Goal: Task Accomplishment & Management: Use online tool/utility

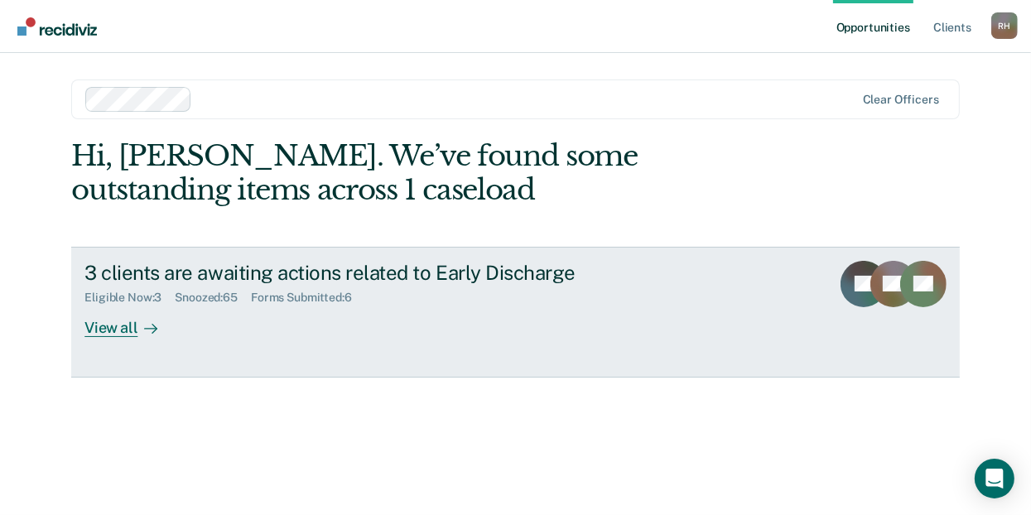
click at [123, 323] on div "View all" at bounding box center [130, 321] width 93 height 32
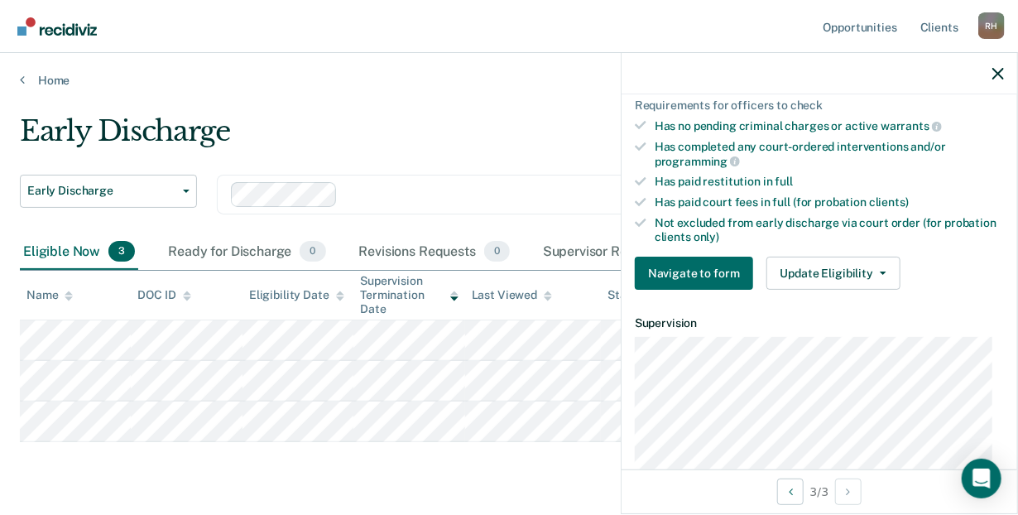
scroll to position [406, 0]
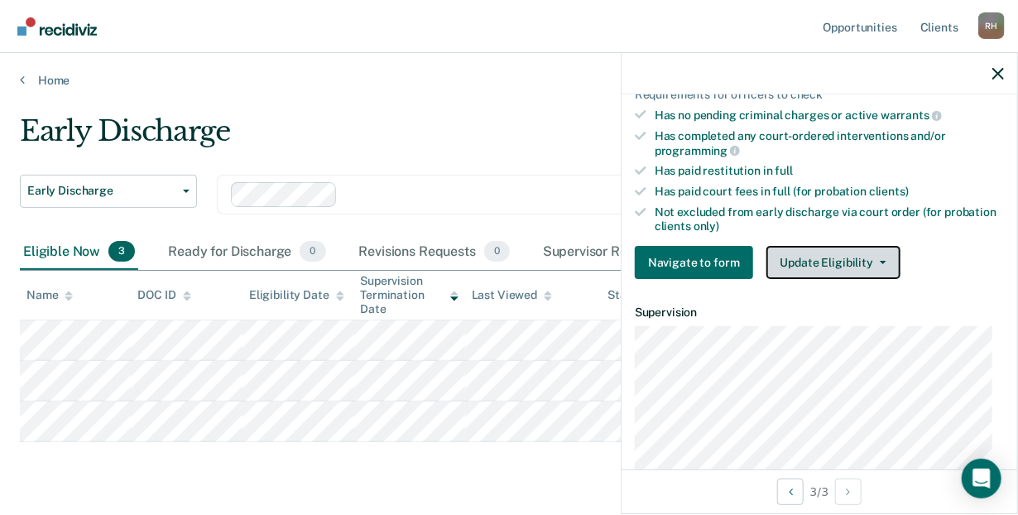
click at [880, 261] on icon "button" at bounding box center [883, 262] width 7 height 3
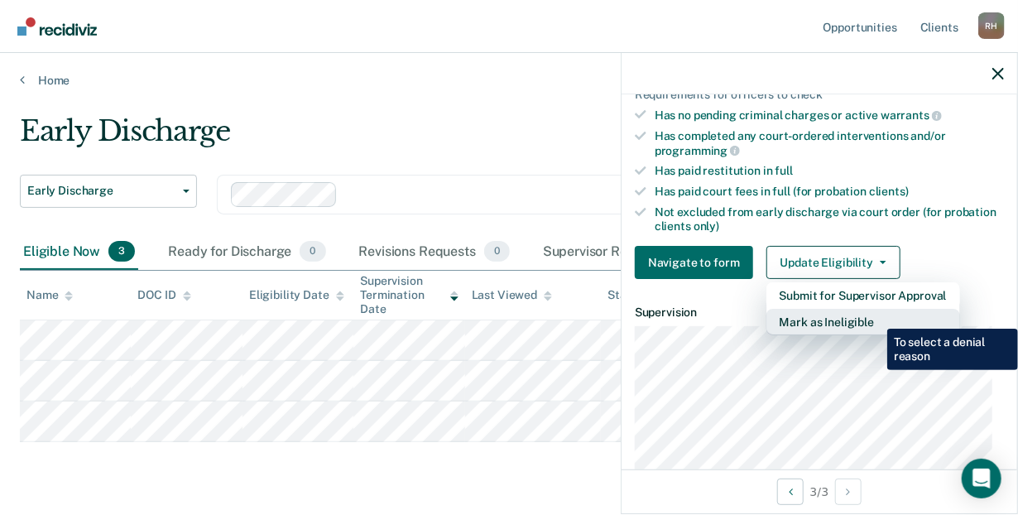
click at [875, 316] on button "Mark as Ineligible" at bounding box center [864, 322] width 194 height 26
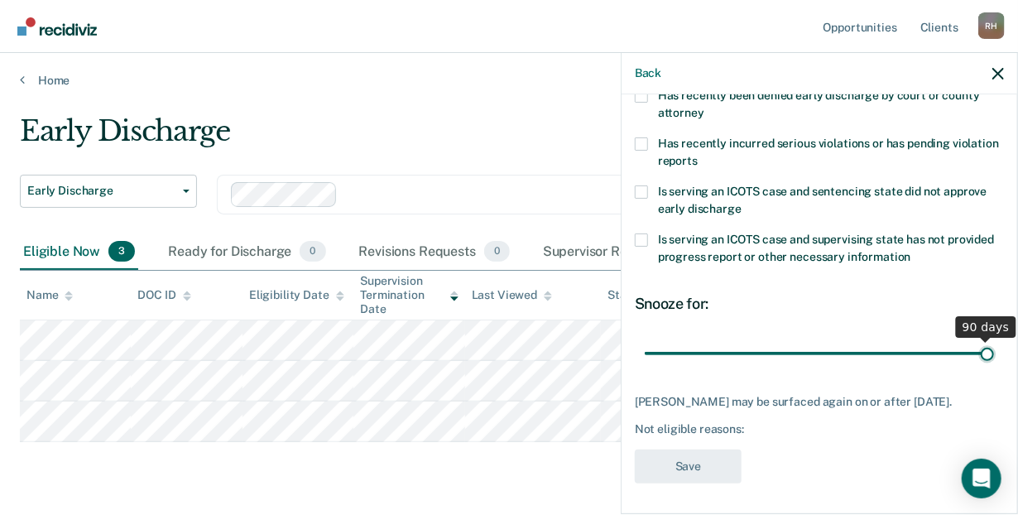
drag, startPoint x: 756, startPoint y: 353, endPoint x: 991, endPoint y: 346, distance: 235.2
type input "90"
click at [991, 346] on input "range" at bounding box center [819, 353] width 349 height 29
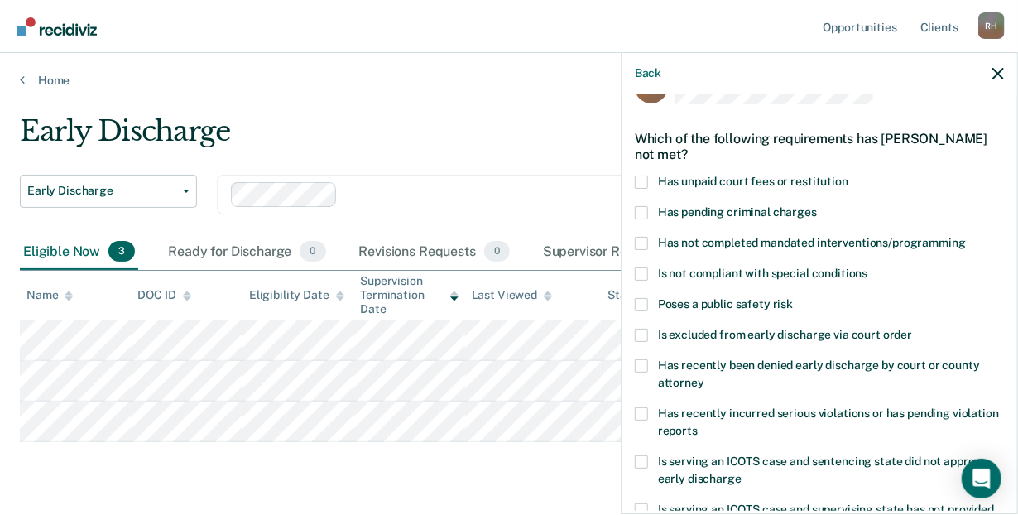
scroll to position [39, 0]
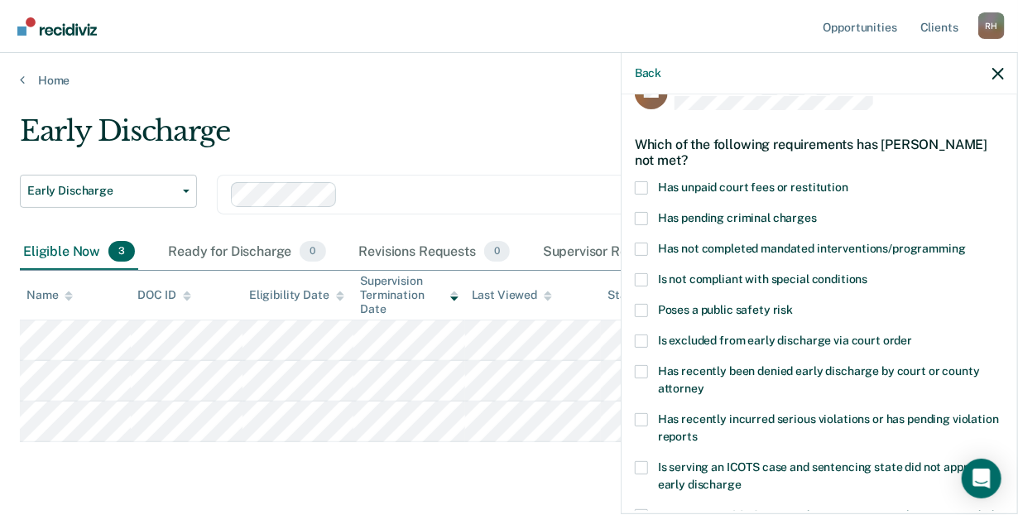
click at [644, 185] on span at bounding box center [641, 187] width 13 height 13
click at [848, 181] on input "Has unpaid court fees or restitution" at bounding box center [848, 181] width 0 height 0
click at [646, 243] on span at bounding box center [641, 249] width 13 height 13
click at [966, 243] on input "Has not completed mandated interventions/programming" at bounding box center [966, 243] width 0 height 0
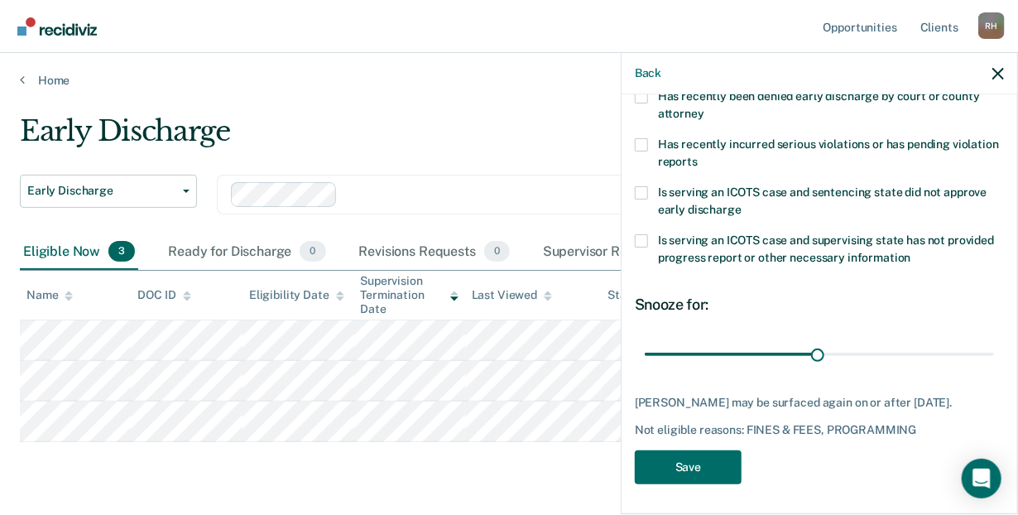
scroll to position [315, 0]
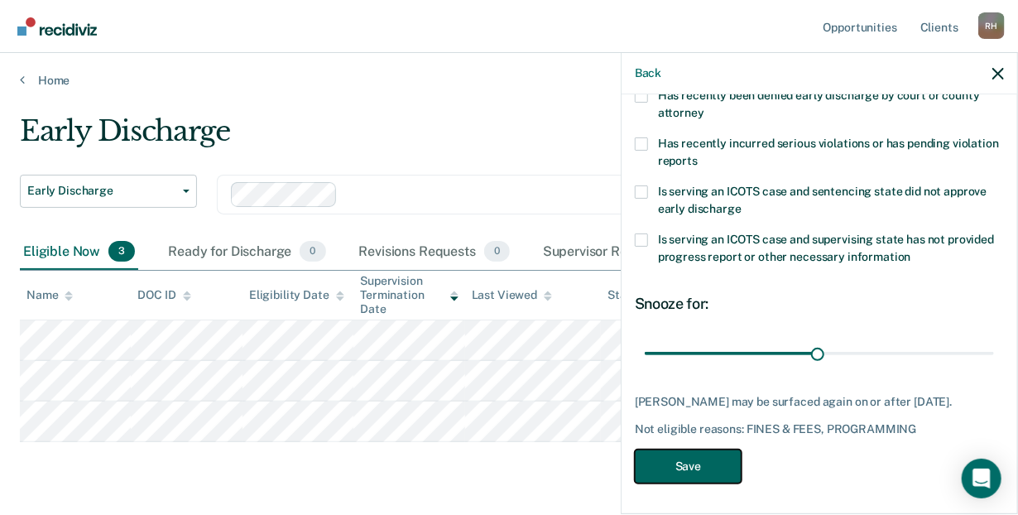
click at [681, 467] on button "Save" at bounding box center [688, 466] width 107 height 34
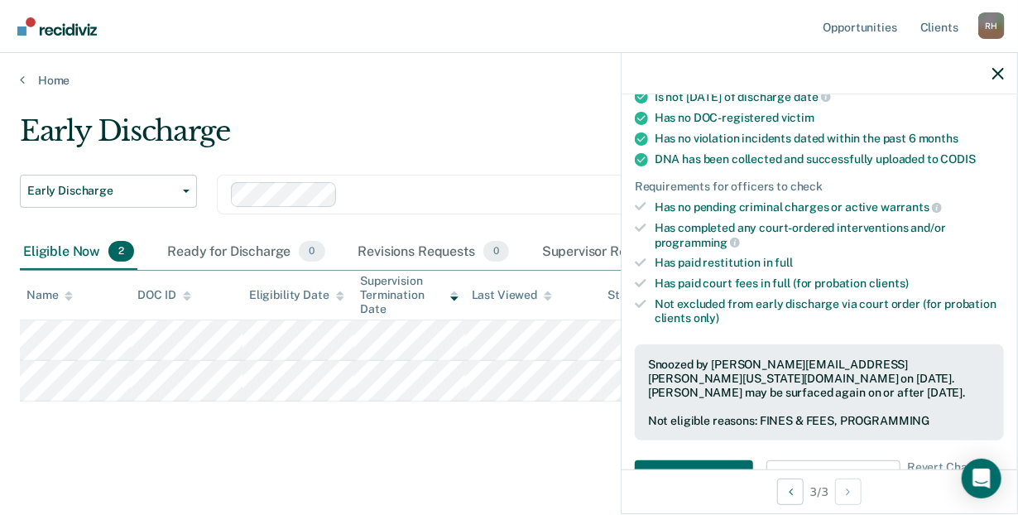
click at [994, 63] on div at bounding box center [820, 73] width 396 height 41
click at [995, 70] on icon "button" at bounding box center [999, 74] width 12 height 12
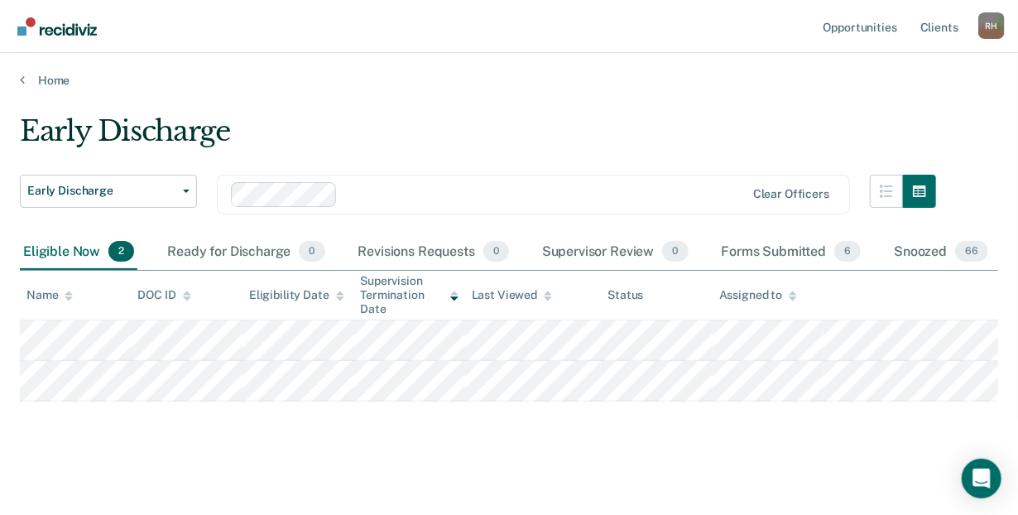
click at [726, 156] on div "Early Discharge" at bounding box center [478, 137] width 916 height 47
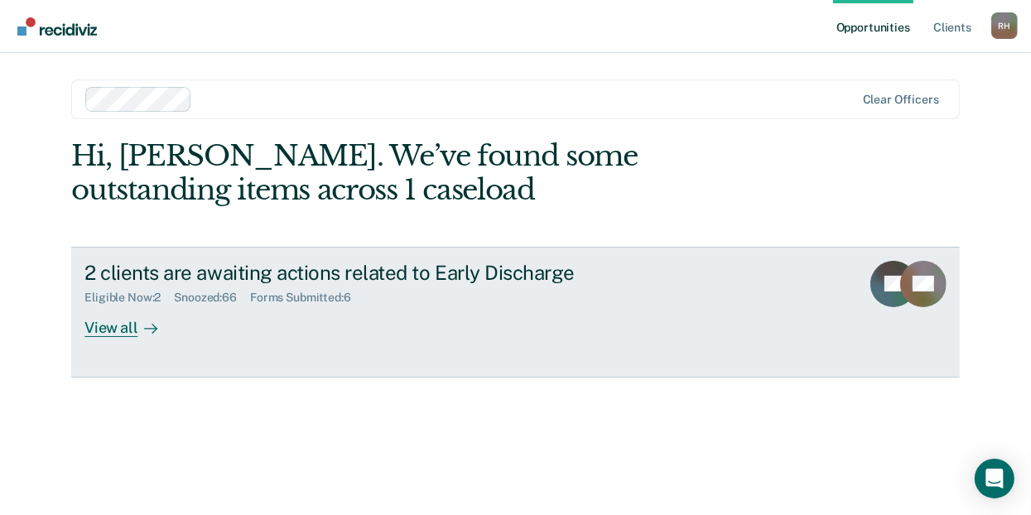
click at [118, 332] on div "View all" at bounding box center [130, 321] width 93 height 32
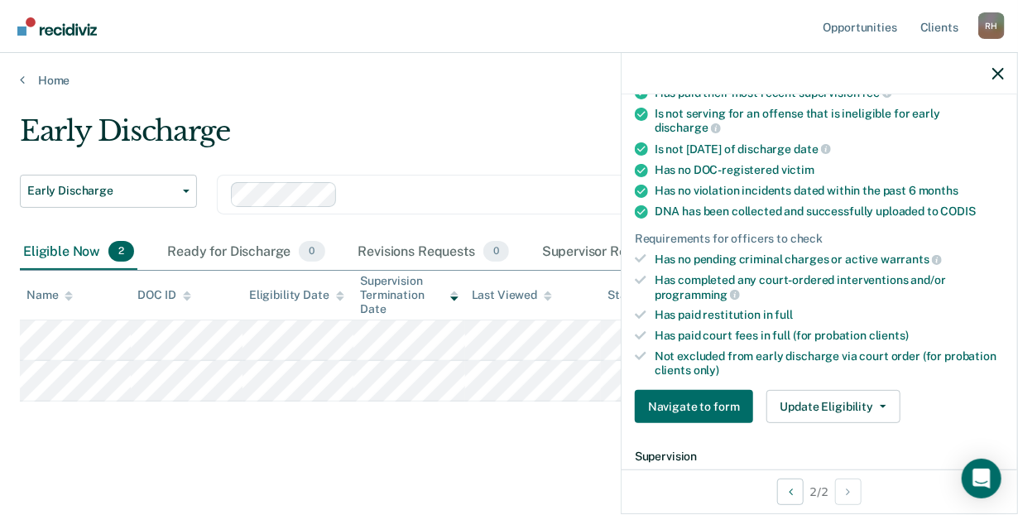
scroll to position [383, 0]
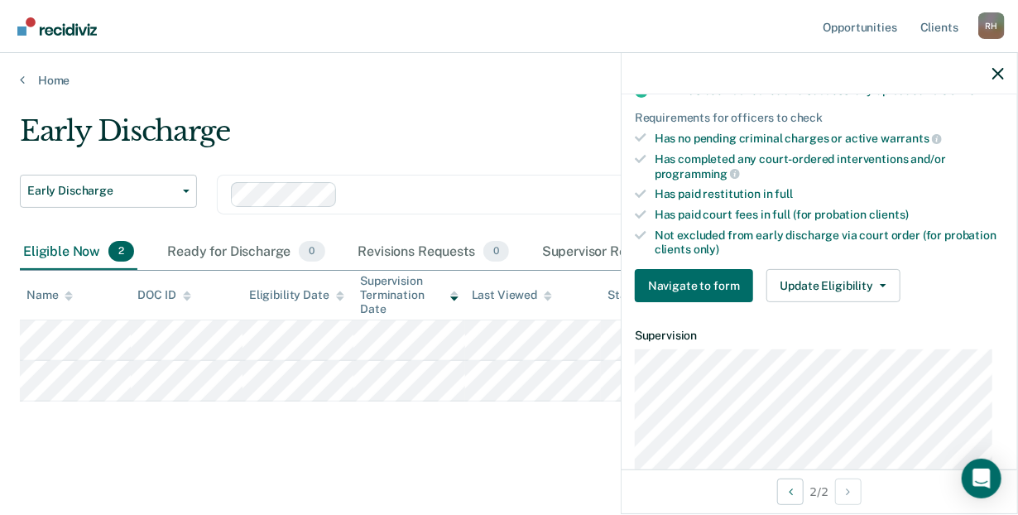
click at [412, 129] on div "Early Discharge" at bounding box center [478, 137] width 916 height 47
click at [1007, 67] on div at bounding box center [820, 73] width 396 height 41
click at [993, 77] on icon "button" at bounding box center [999, 74] width 12 height 12
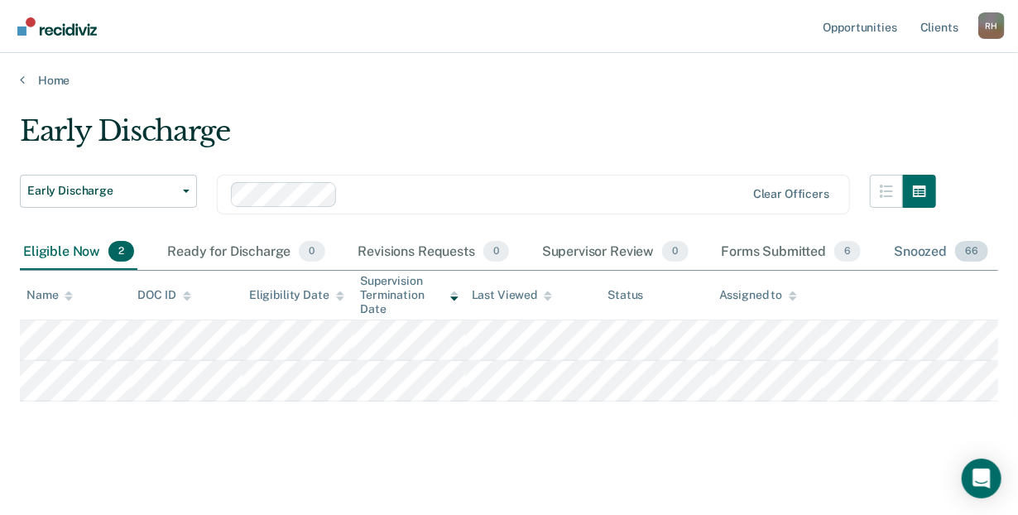
click at [919, 248] on div "Snoozed 66" at bounding box center [941, 252] width 101 height 36
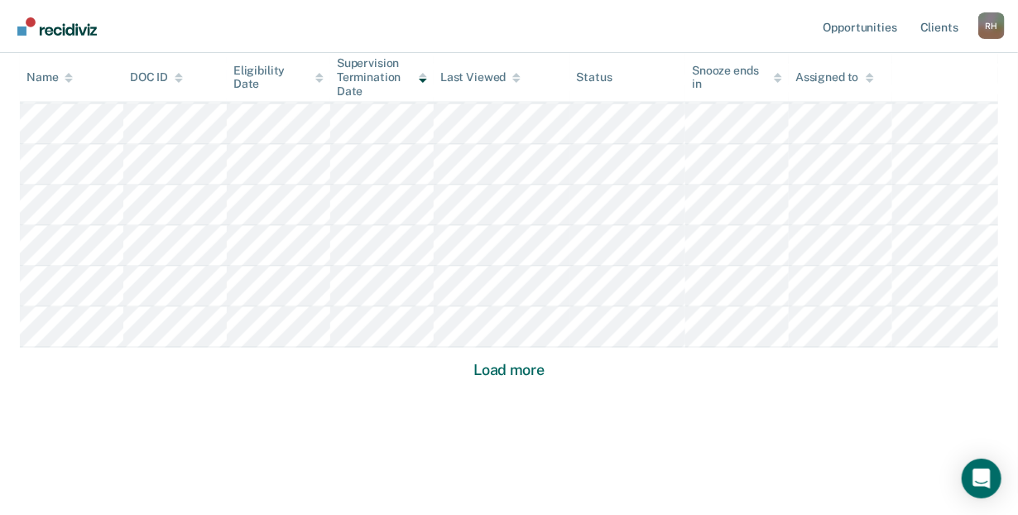
scroll to position [1198, 0]
click at [520, 358] on button "Load more" at bounding box center [509, 363] width 80 height 20
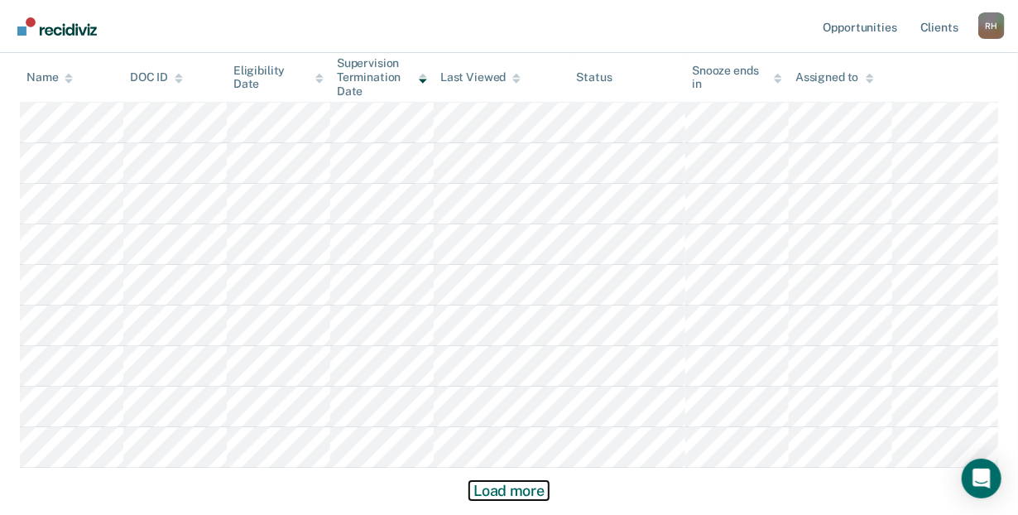
scroll to position [2415, 0]
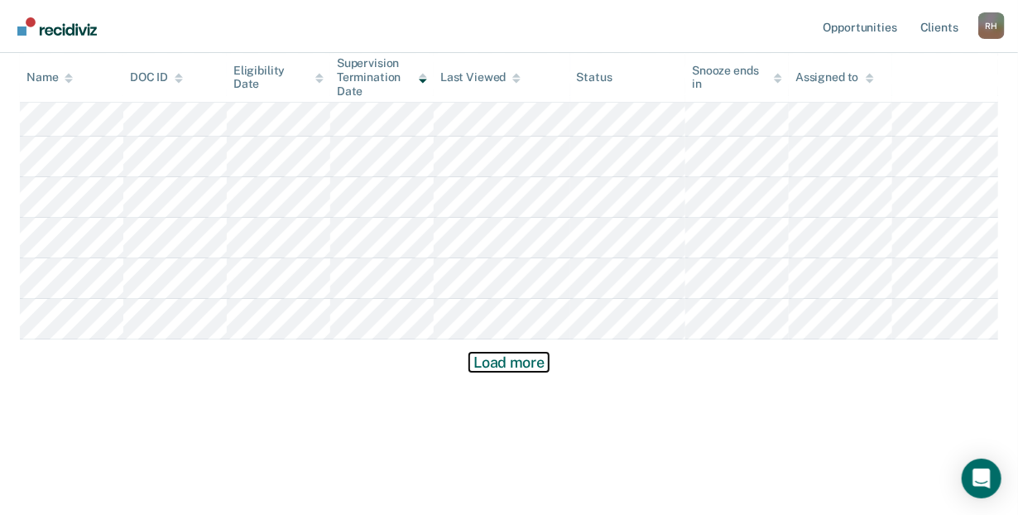
click at [528, 356] on button "Load more" at bounding box center [509, 363] width 80 height 20
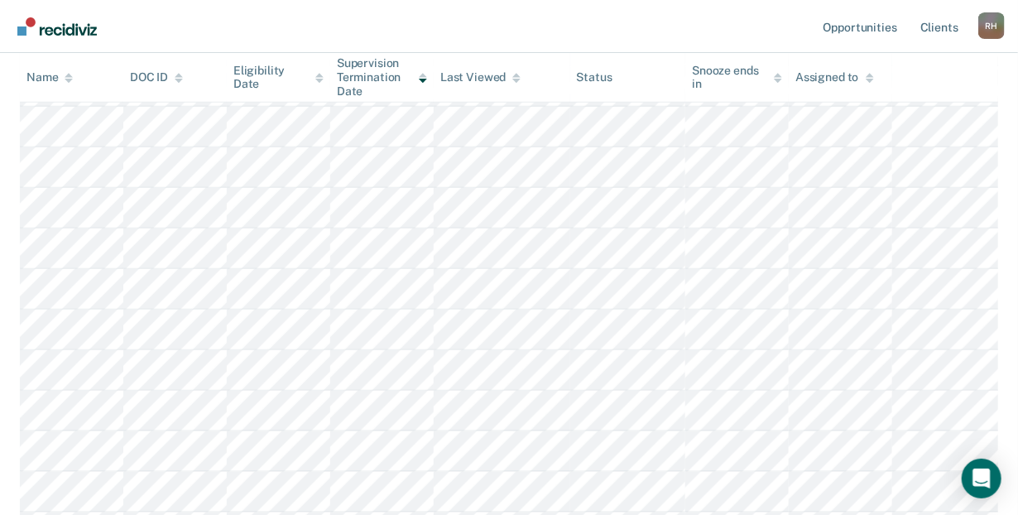
scroll to position [9, 0]
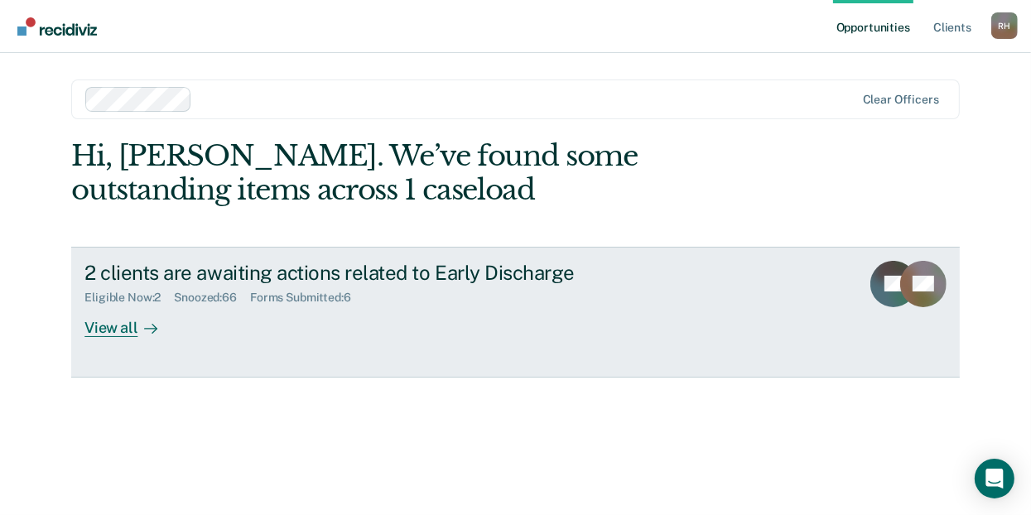
click at [113, 326] on div "View all" at bounding box center [130, 321] width 93 height 32
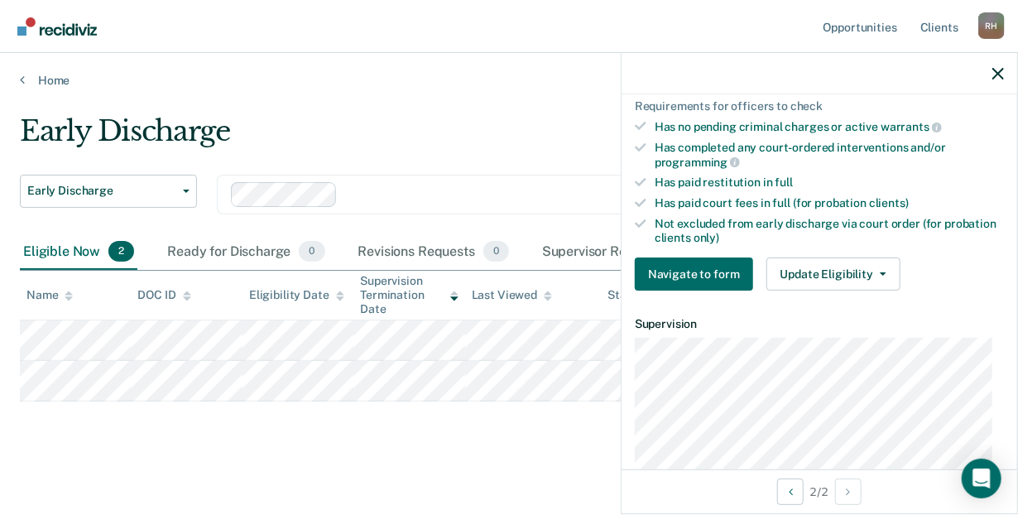
scroll to position [419, 0]
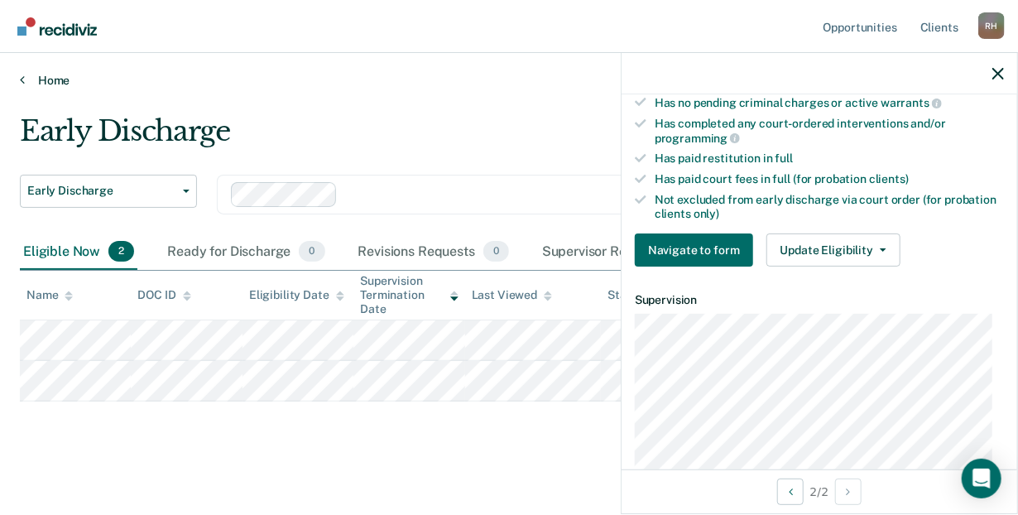
click at [25, 76] on link "Home" at bounding box center [509, 80] width 978 height 15
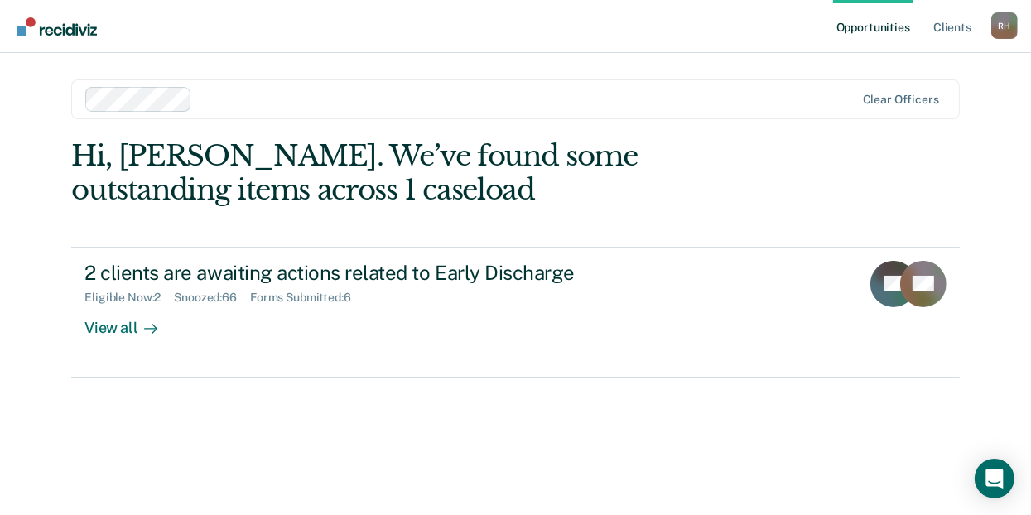
click at [171, 53] on main "Clear officers Hi, [PERSON_NAME]. We’ve found some outstanding items across 1 c…" at bounding box center [515, 264] width 928 height 422
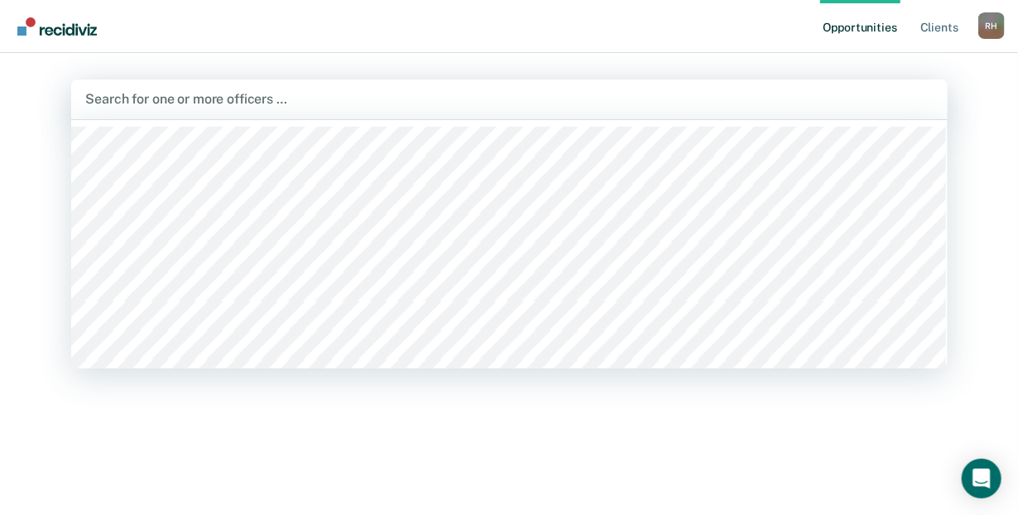
click at [168, 95] on div at bounding box center [509, 98] width 847 height 19
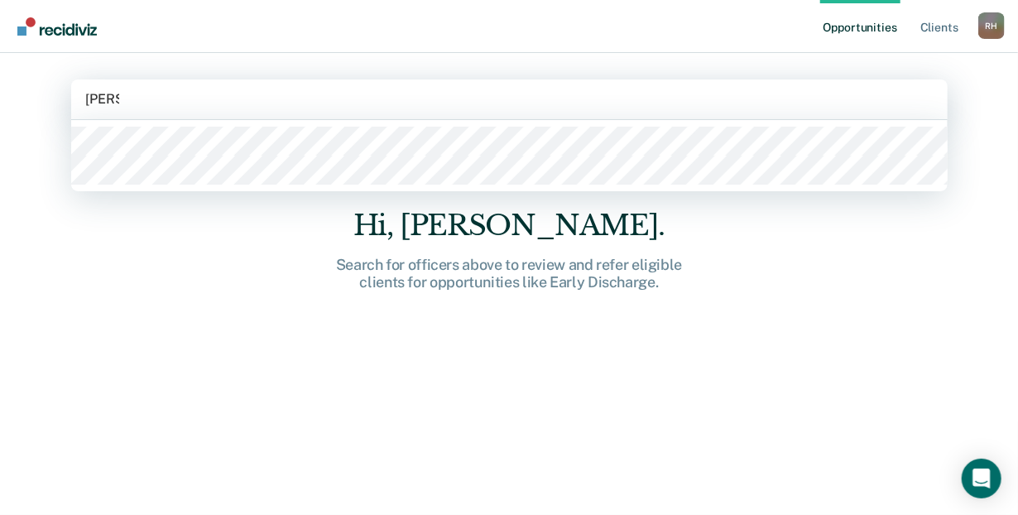
type input "[PERSON_NAME]"
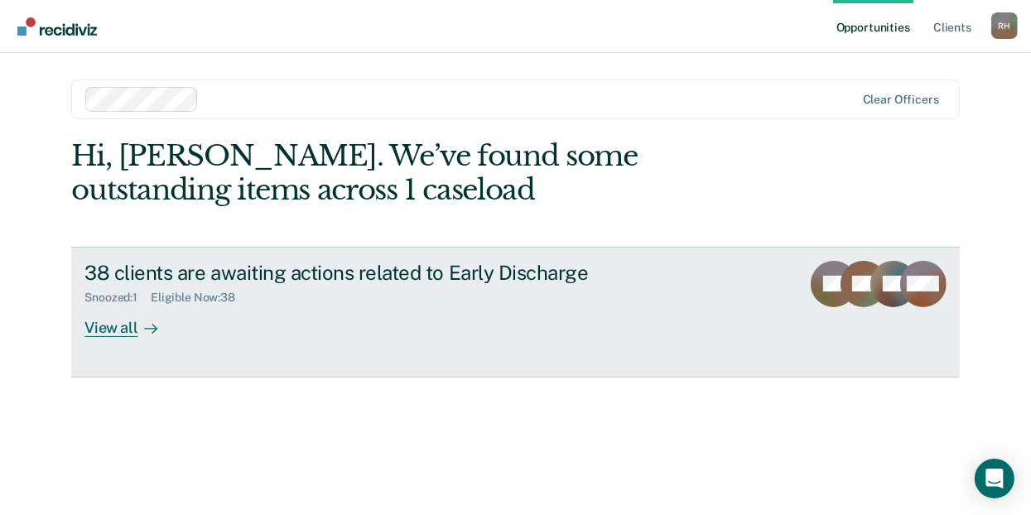
click at [91, 330] on div "View all" at bounding box center [130, 321] width 93 height 32
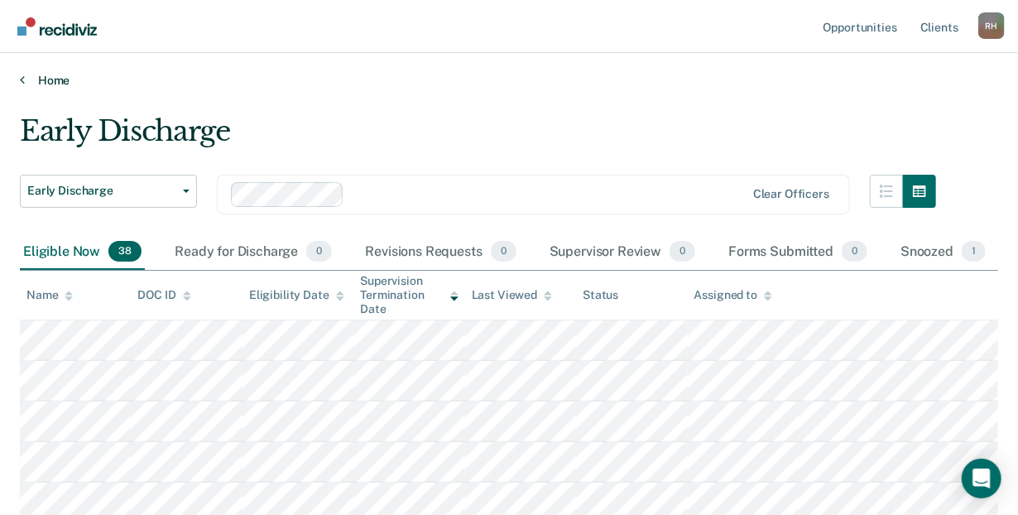
click at [20, 74] on icon at bounding box center [22, 79] width 5 height 13
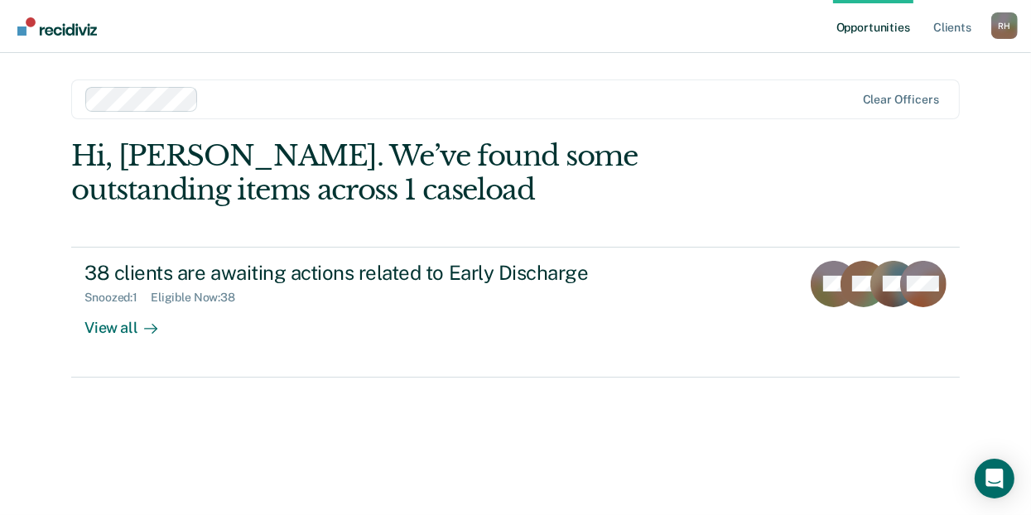
click at [20, 74] on div "Opportunities Client s [PERSON_NAME] [PERSON_NAME] Profile How it works Log Out…" at bounding box center [515, 257] width 1031 height 515
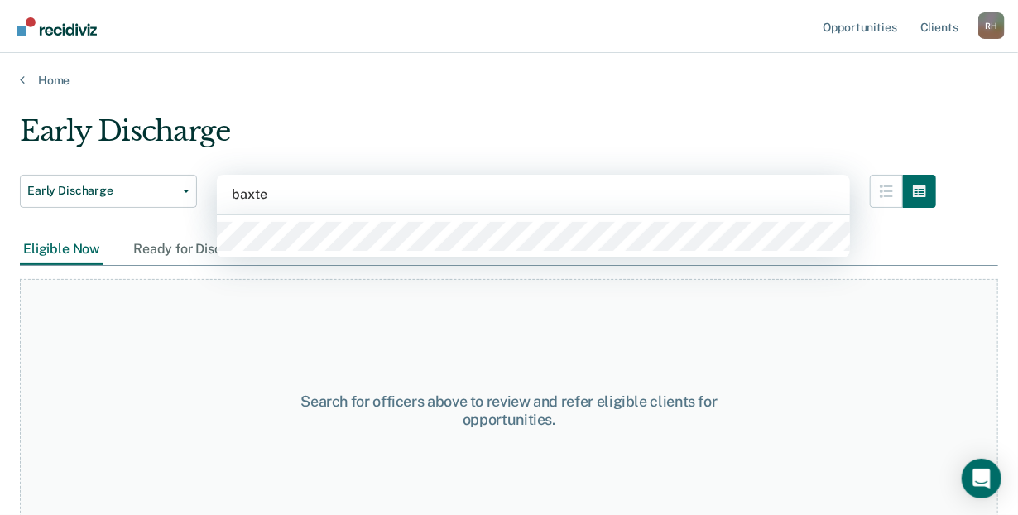
type input "[PERSON_NAME]"
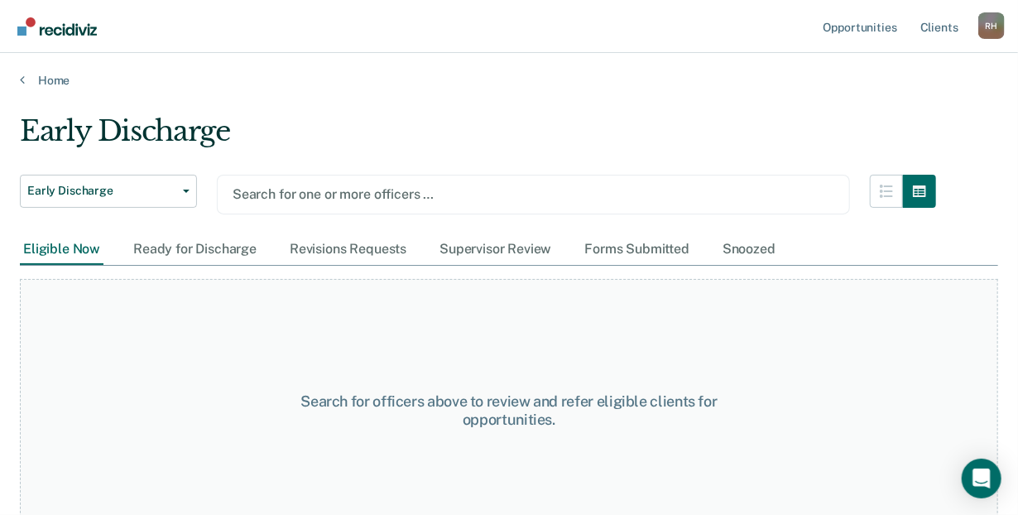
click at [319, 197] on div at bounding box center [534, 194] width 602 height 19
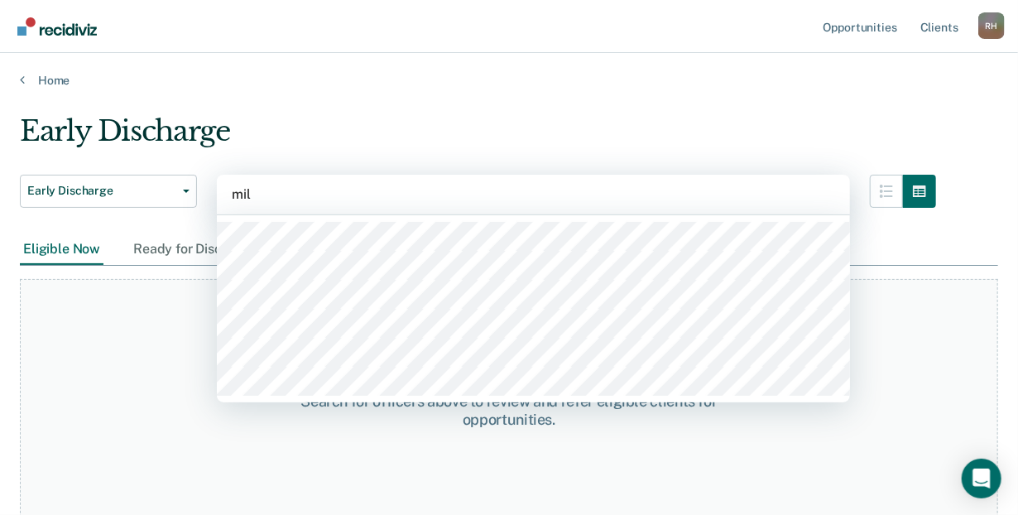
type input "mill"
